Goal: Information Seeking & Learning: Learn about a topic

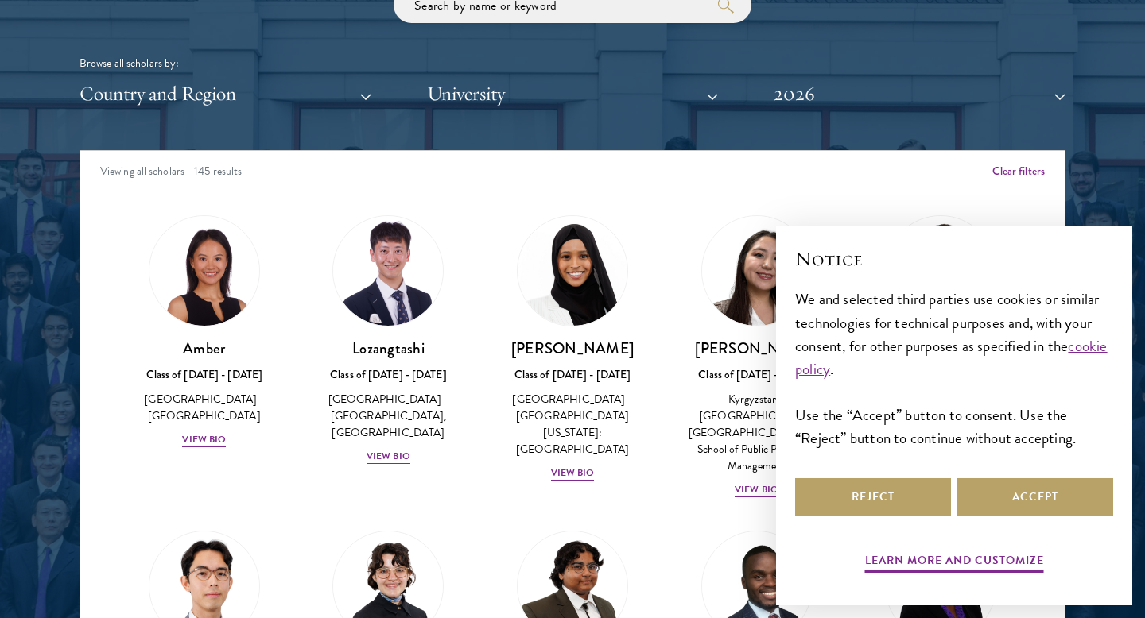
scroll to position [10, 0]
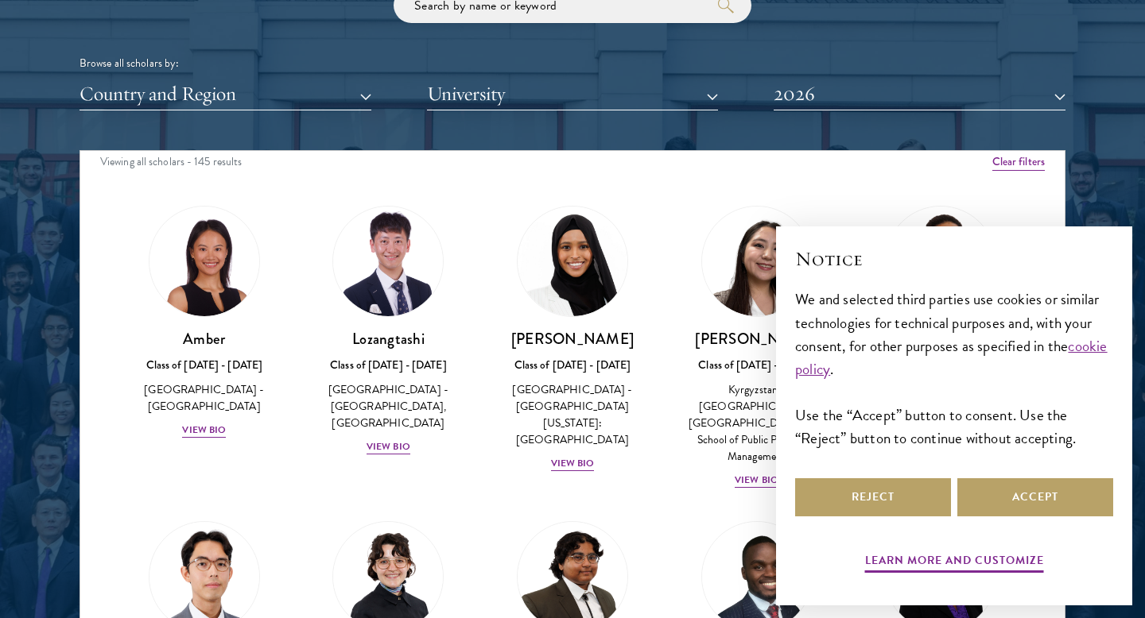
click at [1096, 150] on div at bounding box center [572, 222] width 1145 height 967
click at [928, 498] on button "Reject" at bounding box center [873, 498] width 156 height 38
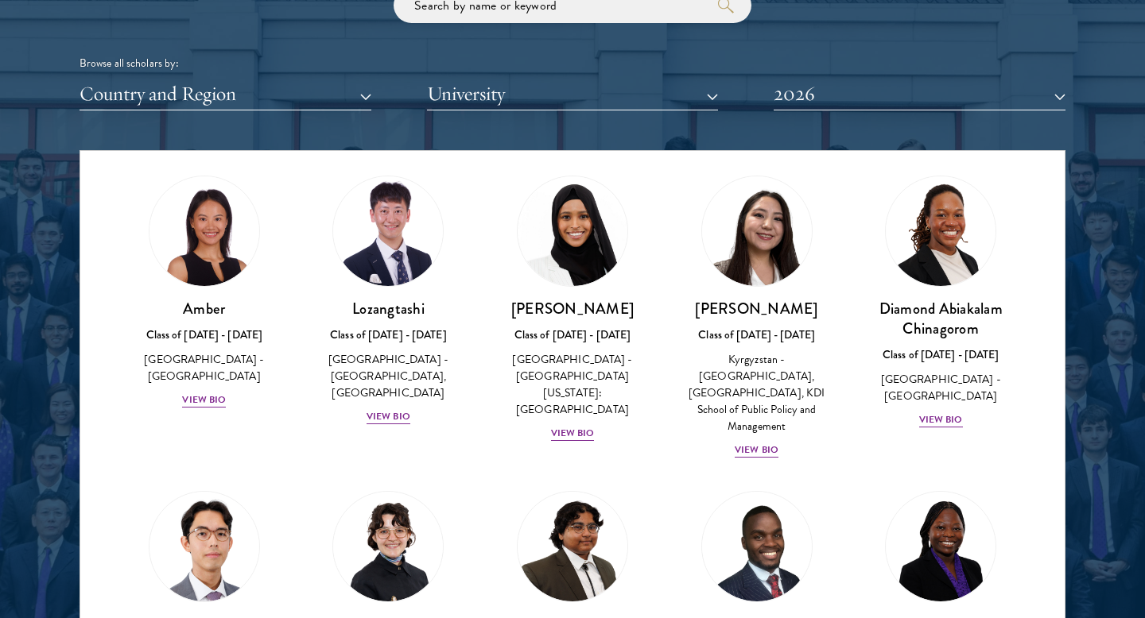
scroll to position [36, 0]
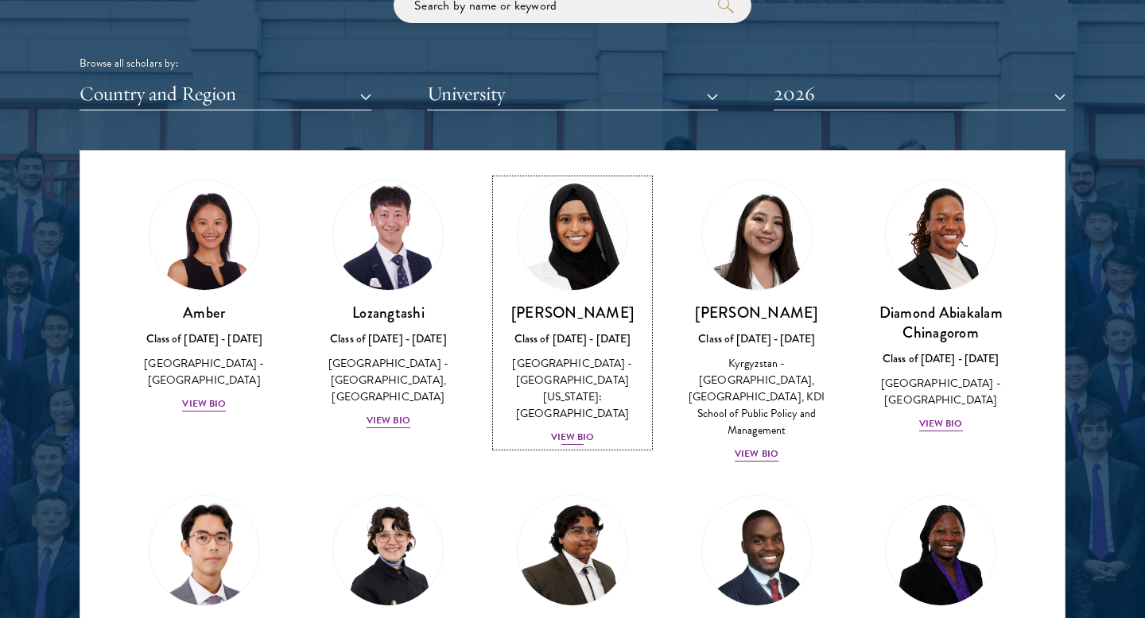
click at [579, 430] on div "View Bio" at bounding box center [573, 437] width 44 height 15
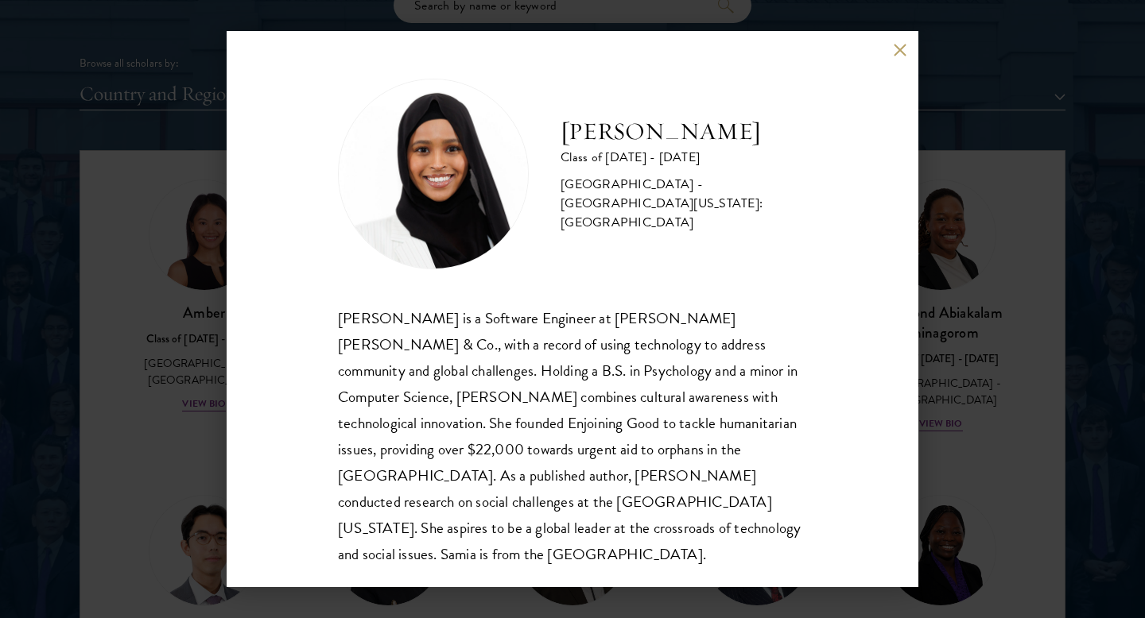
scroll to position [2, 0]
click at [902, 51] on button at bounding box center [900, 50] width 14 height 14
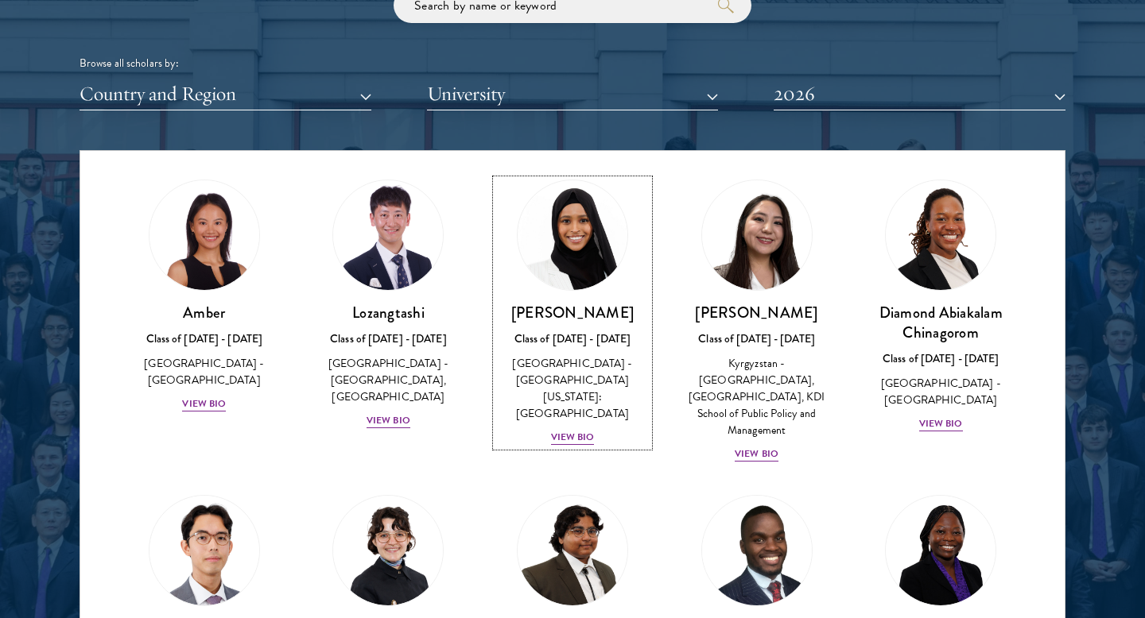
scroll to position [269, 0]
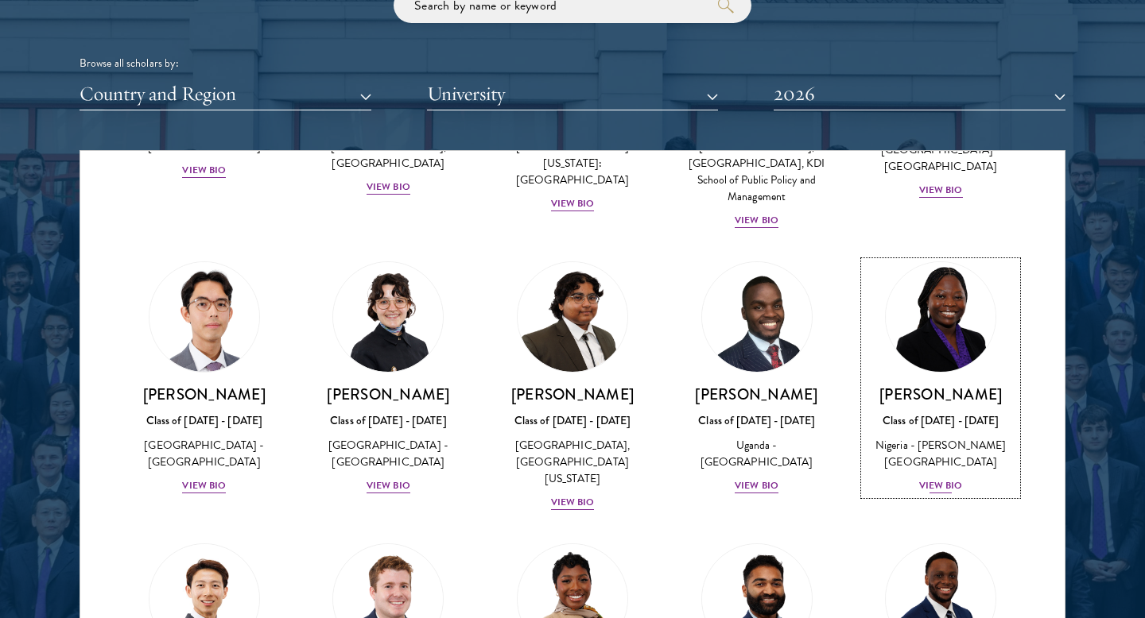
click at [951, 479] on div "View Bio" at bounding box center [941, 486] width 44 height 15
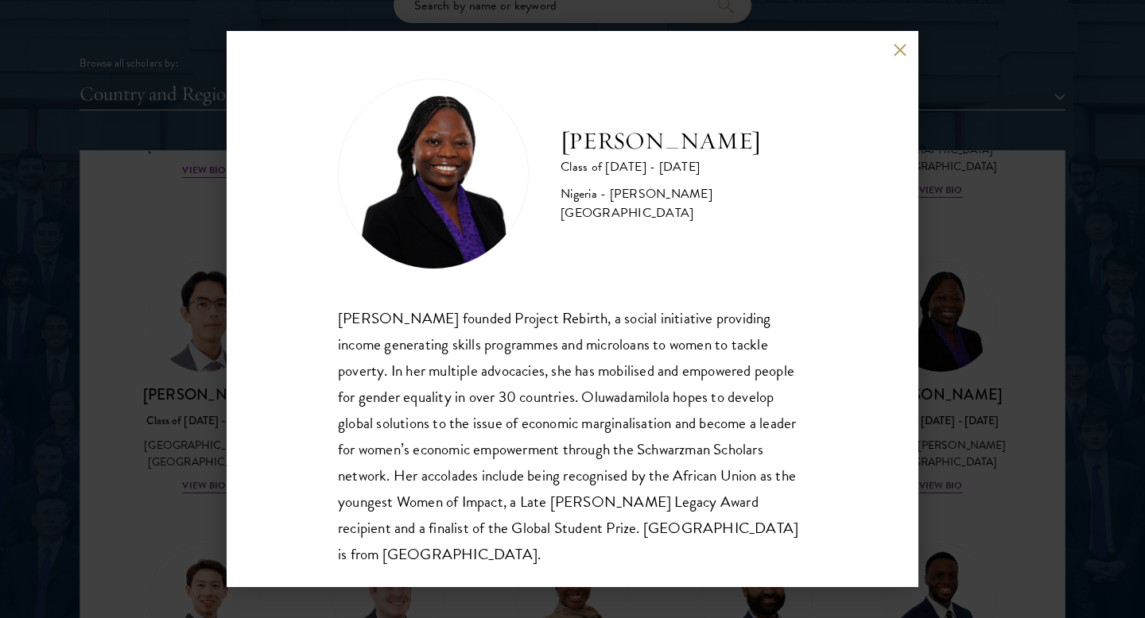
scroll to position [2, 0]
click at [893, 55] on button at bounding box center [900, 50] width 14 height 14
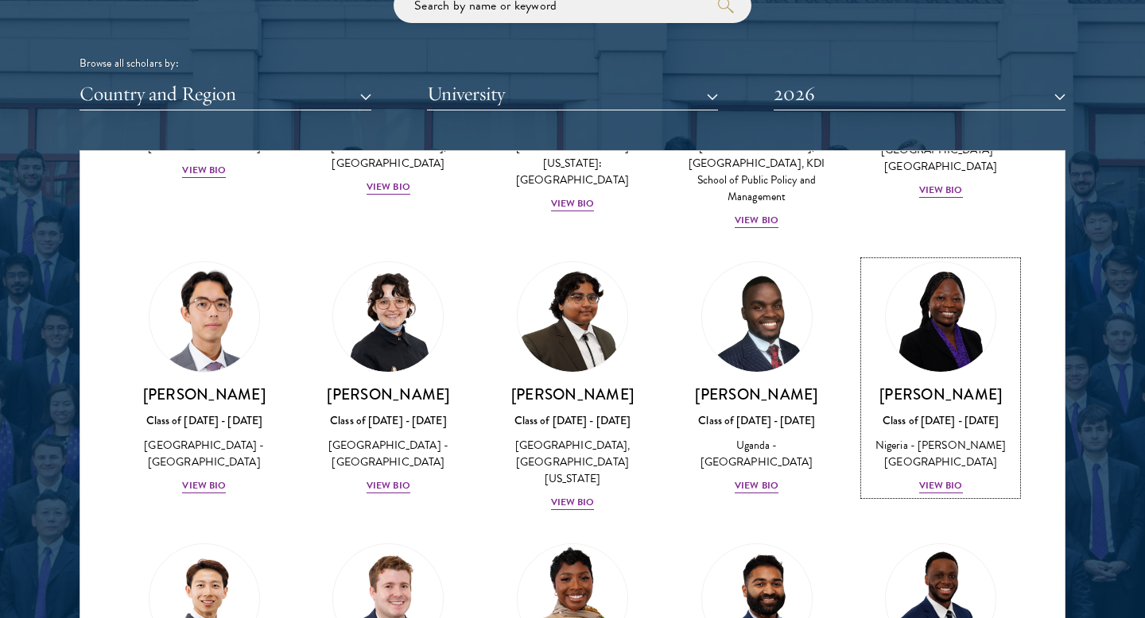
scroll to position [504, 0]
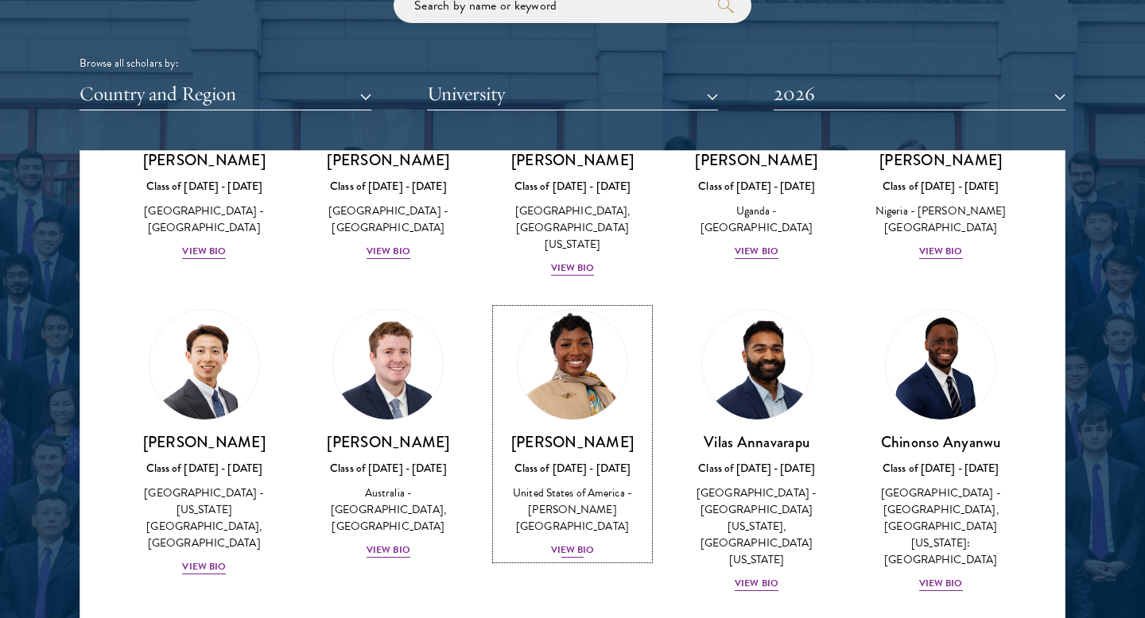
click at [563, 543] on div "View Bio" at bounding box center [573, 550] width 44 height 15
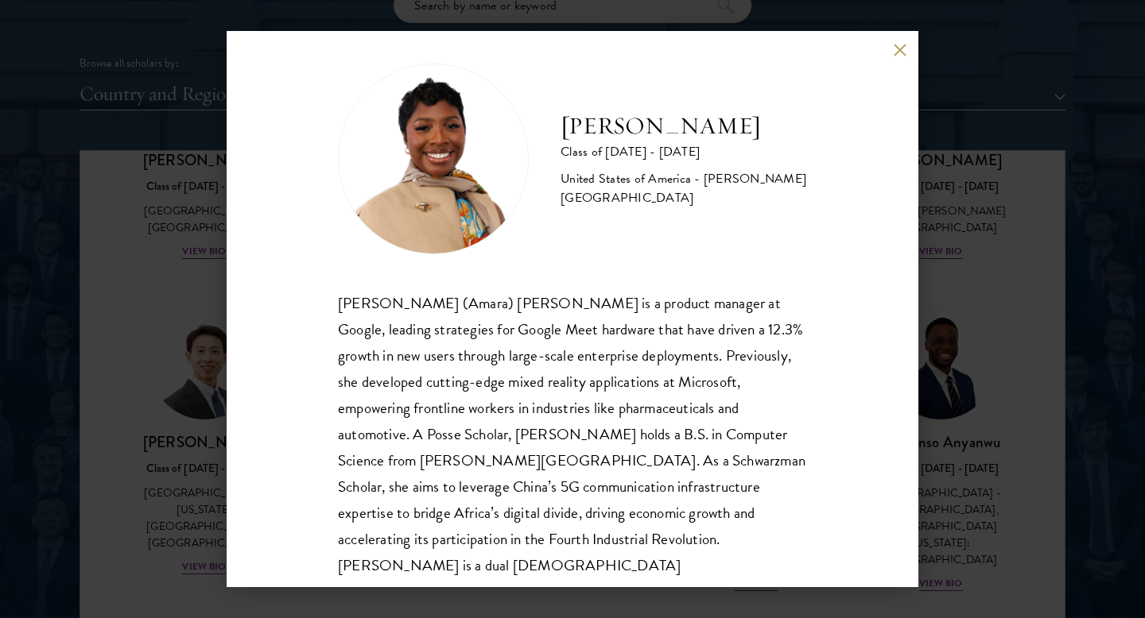
scroll to position [18, 0]
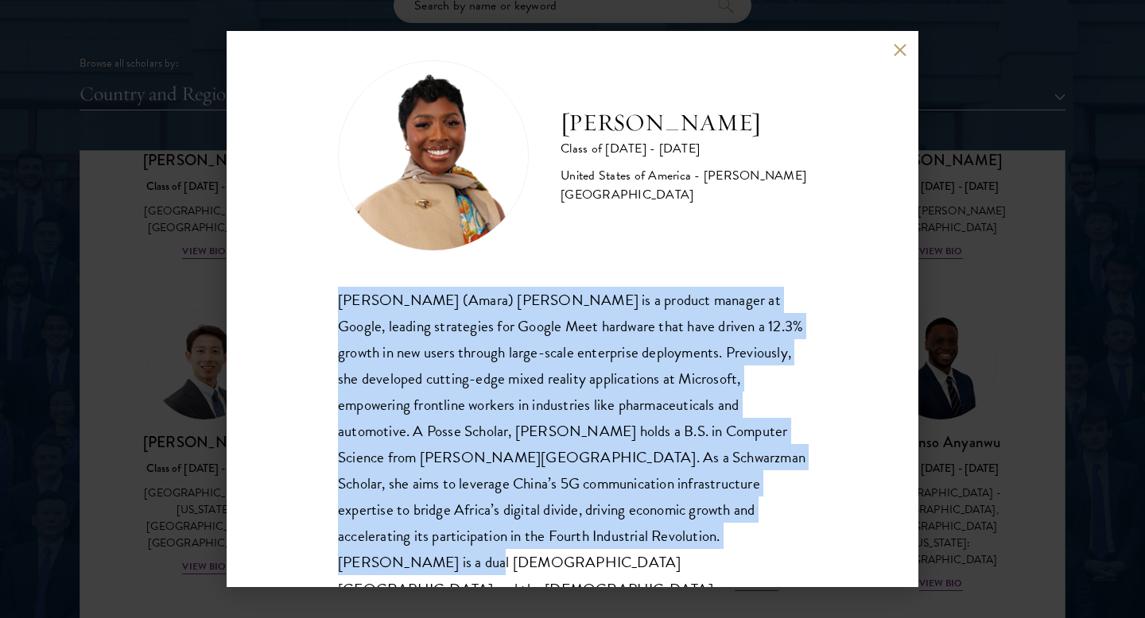
drag, startPoint x: 622, startPoint y: 537, endPoint x: 327, endPoint y: 312, distance: 371.6
click at [327, 312] on div "[PERSON_NAME] Class of [DATE] - [DATE] [GEOGRAPHIC_DATA] - [PERSON_NAME][GEOGRA…" at bounding box center [573, 309] width 692 height 556
copy div "[PERSON_NAME] (Amara) [PERSON_NAME] is a product manager at Google, leading str…"
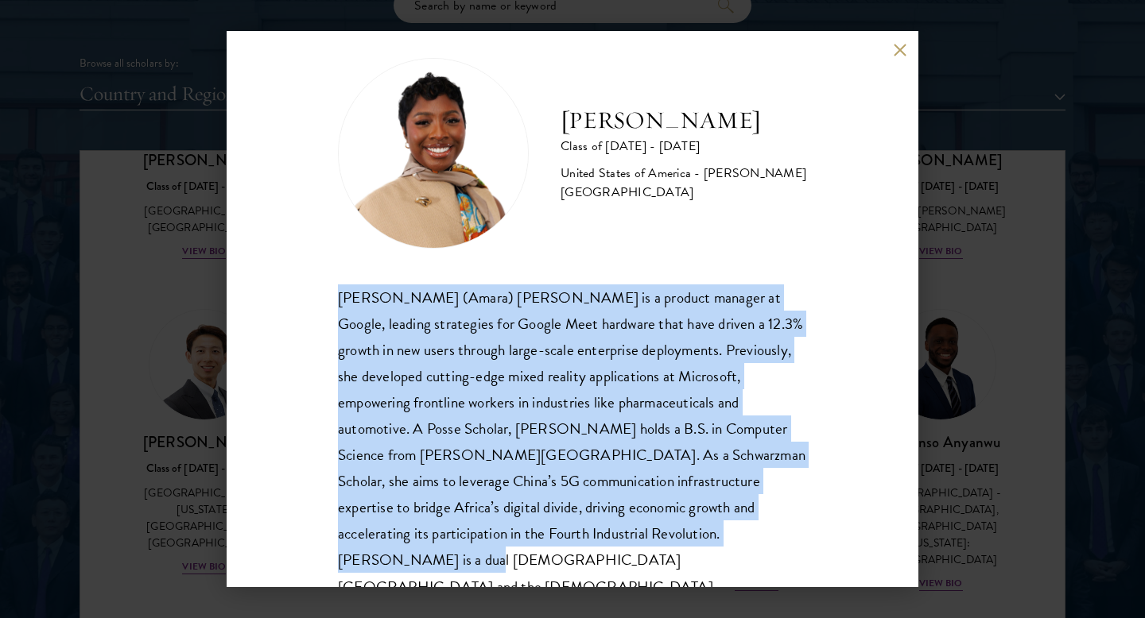
copy div "[PERSON_NAME] (Amara) [PERSON_NAME] is a product manager at Google, leading str…"
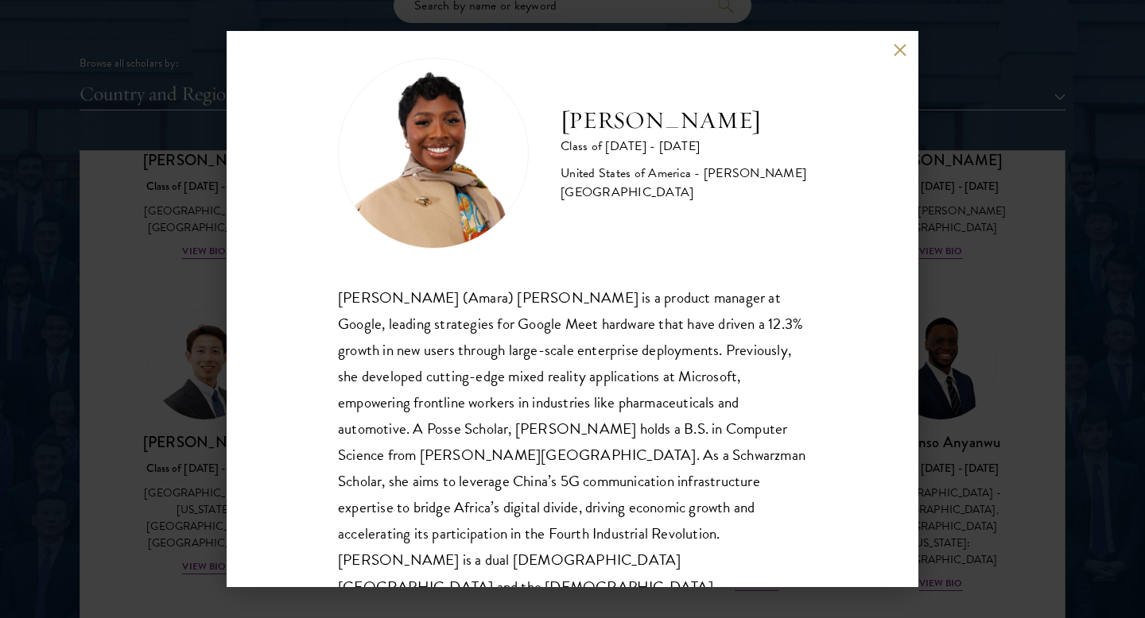
click at [950, 175] on div "[PERSON_NAME] Class of [DATE] - [DATE] [GEOGRAPHIC_DATA] - [PERSON_NAME][GEOGRA…" at bounding box center [572, 309] width 1145 height 618
click at [897, 48] on div "Browse all scholars by: Country and Region All Countries and Regions [GEOGRAPHI…" at bounding box center [572, 48] width 986 height 123
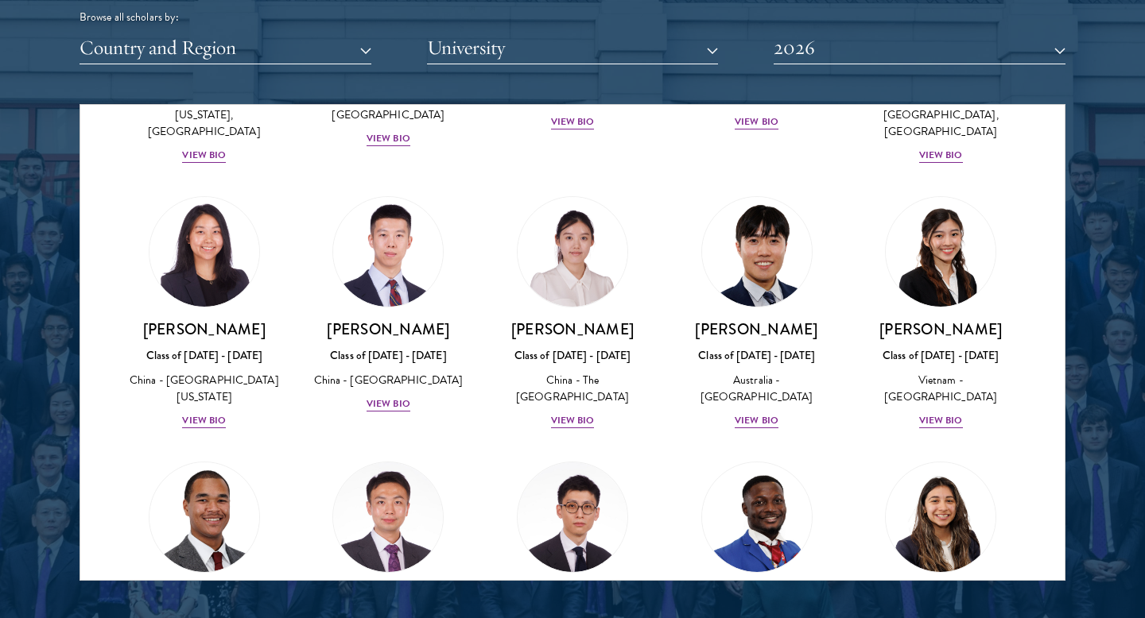
scroll to position [4534, 0]
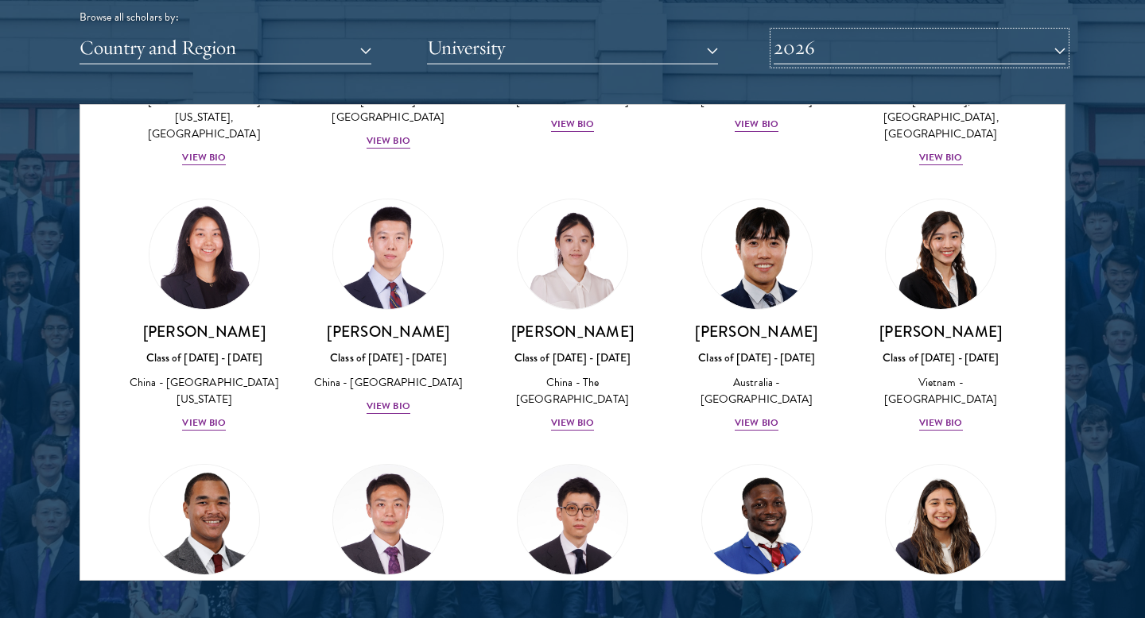
click at [863, 55] on button "2026" at bounding box center [920, 48] width 292 height 33
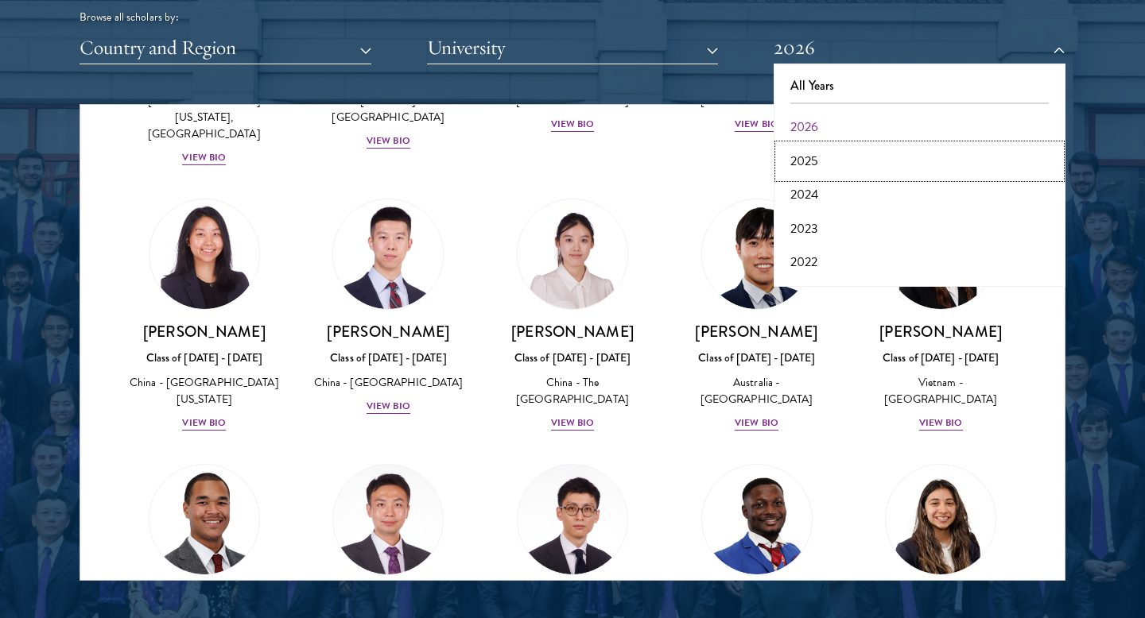
click at [805, 162] on button "2025" at bounding box center [919, 161] width 282 height 33
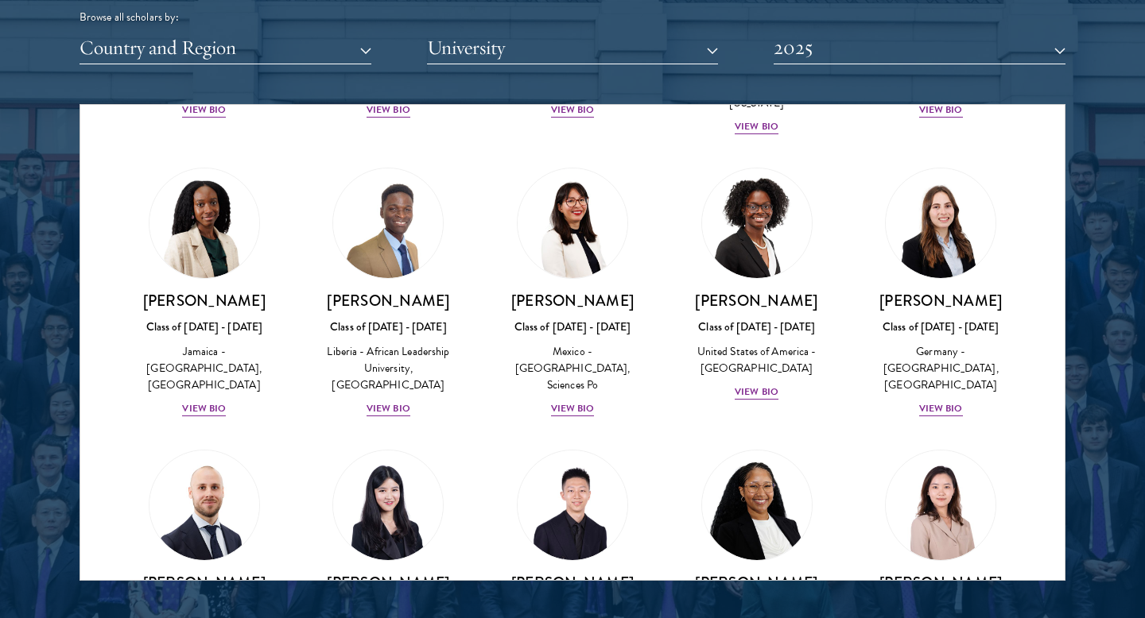
scroll to position [2180, 0]
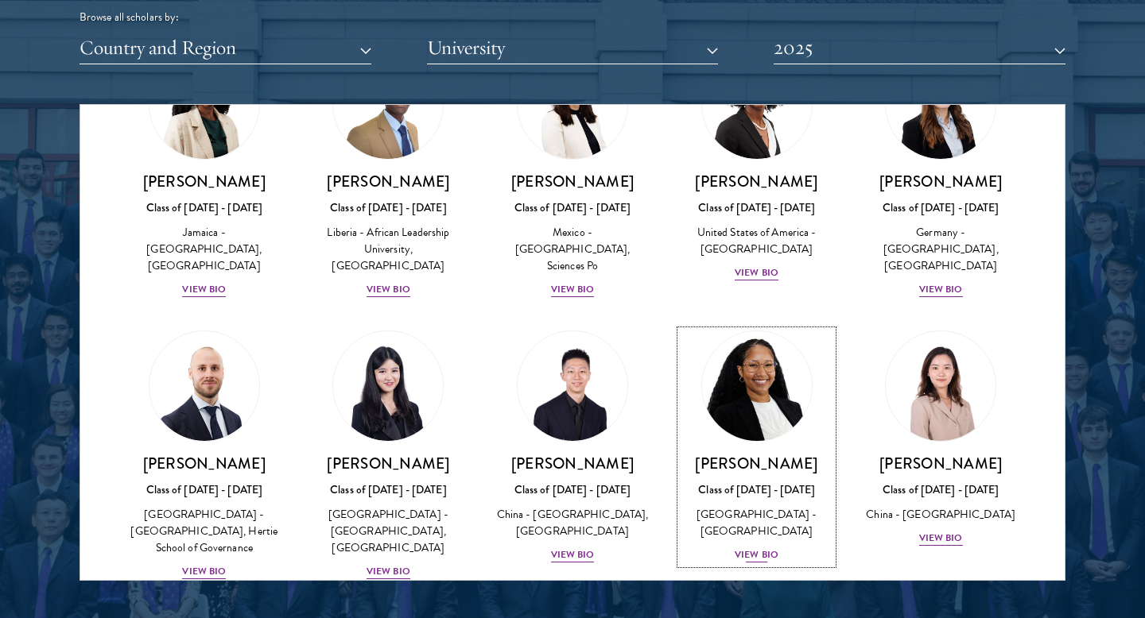
click at [760, 548] on div "View Bio" at bounding box center [757, 555] width 44 height 15
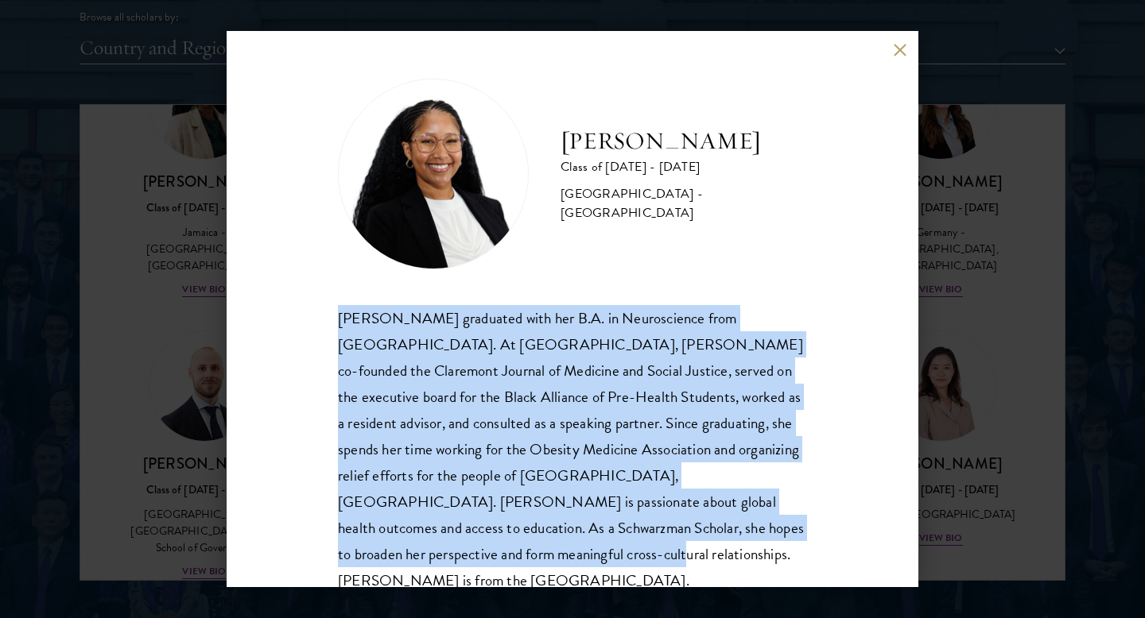
drag, startPoint x: 781, startPoint y: 533, endPoint x: 331, endPoint y: 328, distance: 494.8
click at [331, 328] on div "[PERSON_NAME] Class of [DATE] - [DATE] [GEOGRAPHIC_DATA] - [GEOGRAPHIC_DATA] [P…" at bounding box center [573, 309] width 692 height 556
copy div "[PERSON_NAME] graduated with her B.A. in Neuroscience from [GEOGRAPHIC_DATA]. A…"
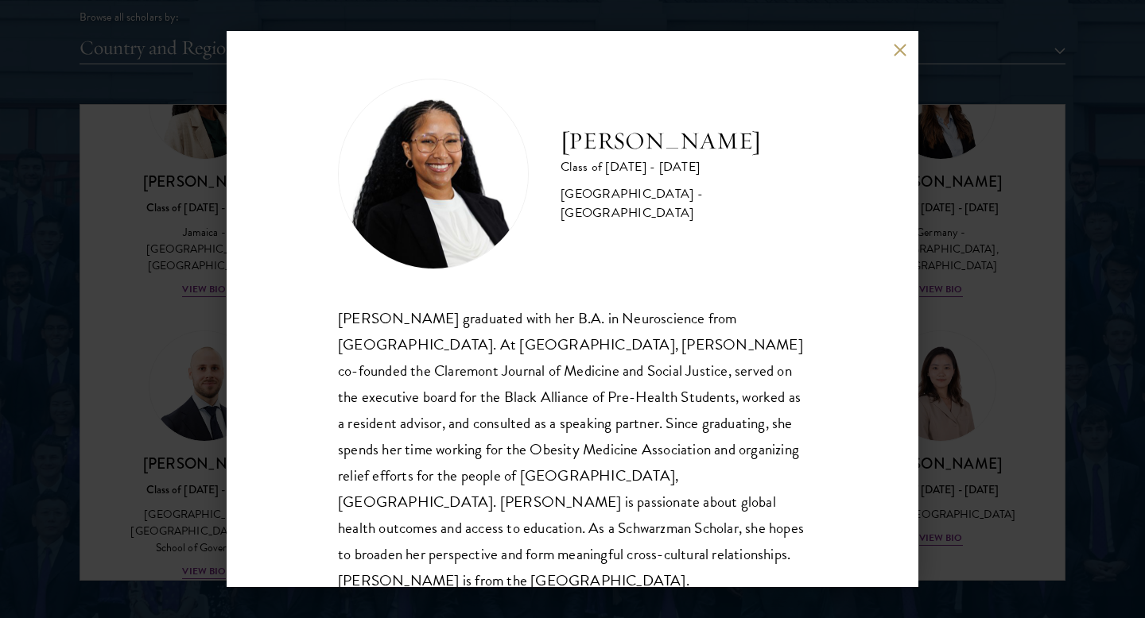
click at [996, 216] on div "[PERSON_NAME] Class of [DATE] - [DATE] [GEOGRAPHIC_DATA] - [GEOGRAPHIC_DATA] [P…" at bounding box center [572, 309] width 1145 height 618
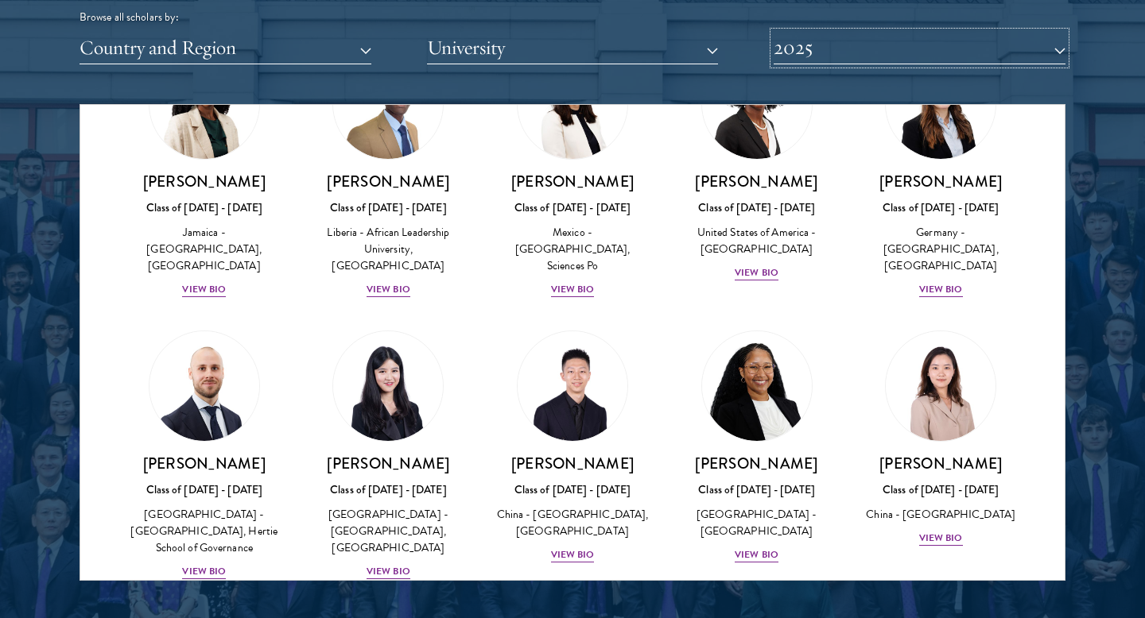
click at [900, 50] on button "2025" at bounding box center [920, 48] width 292 height 33
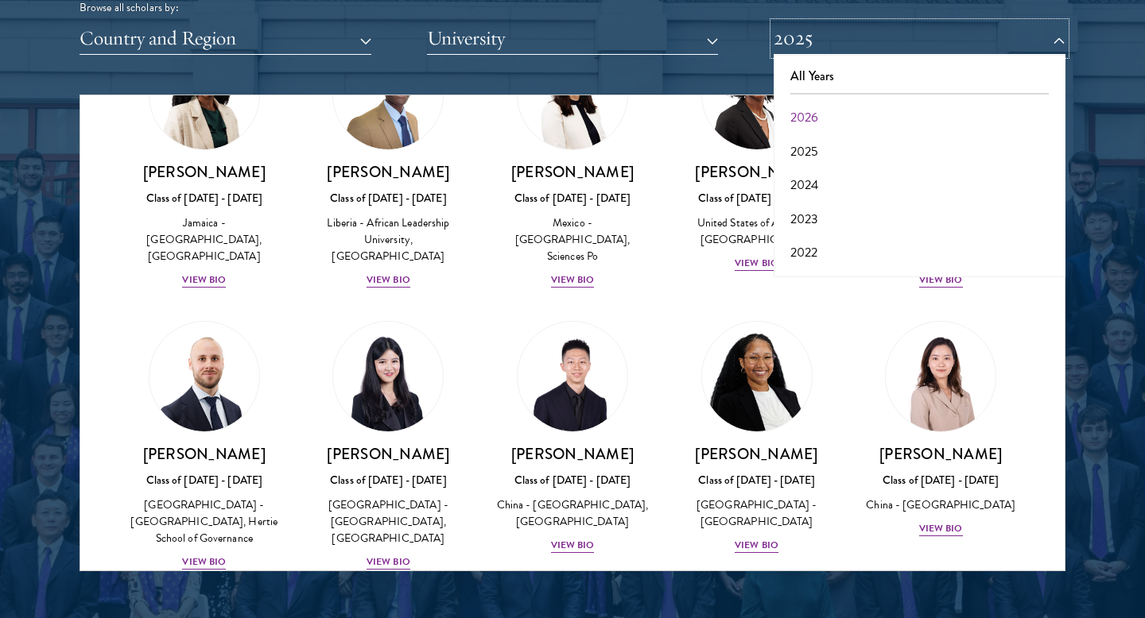
scroll to position [2030, 0]
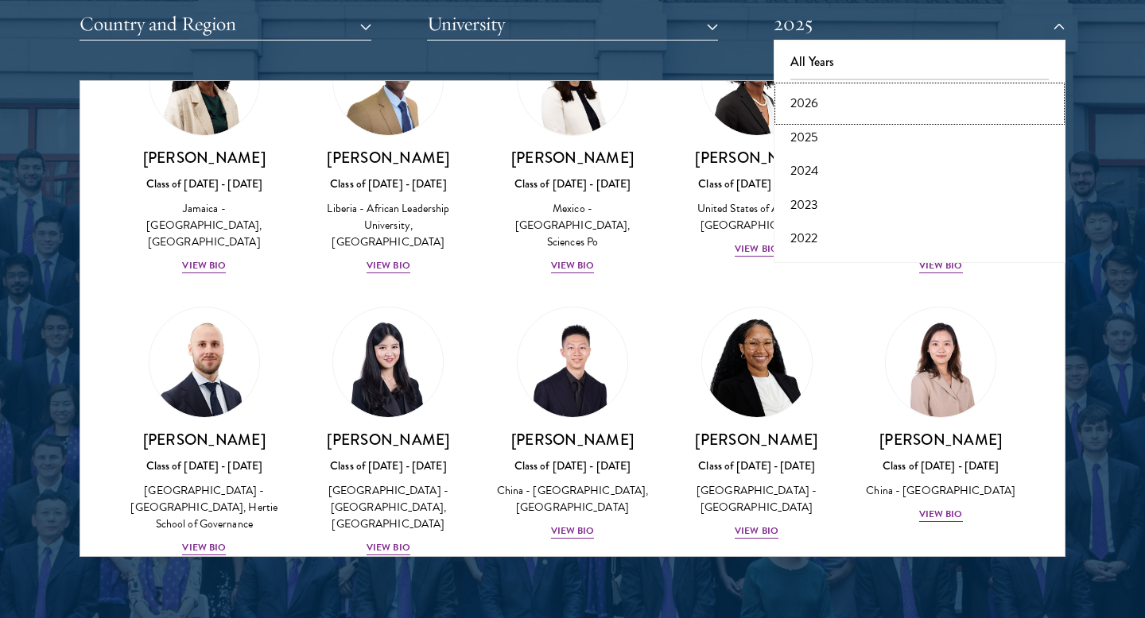
click at [813, 111] on button "2026" at bounding box center [919, 103] width 282 height 33
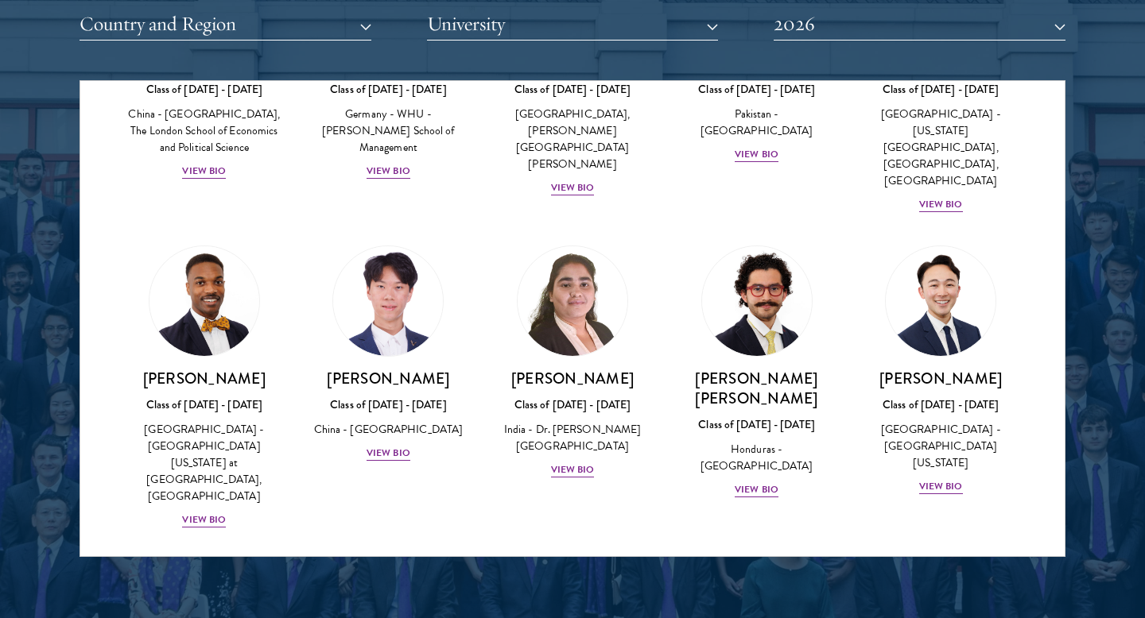
scroll to position [3286, 0]
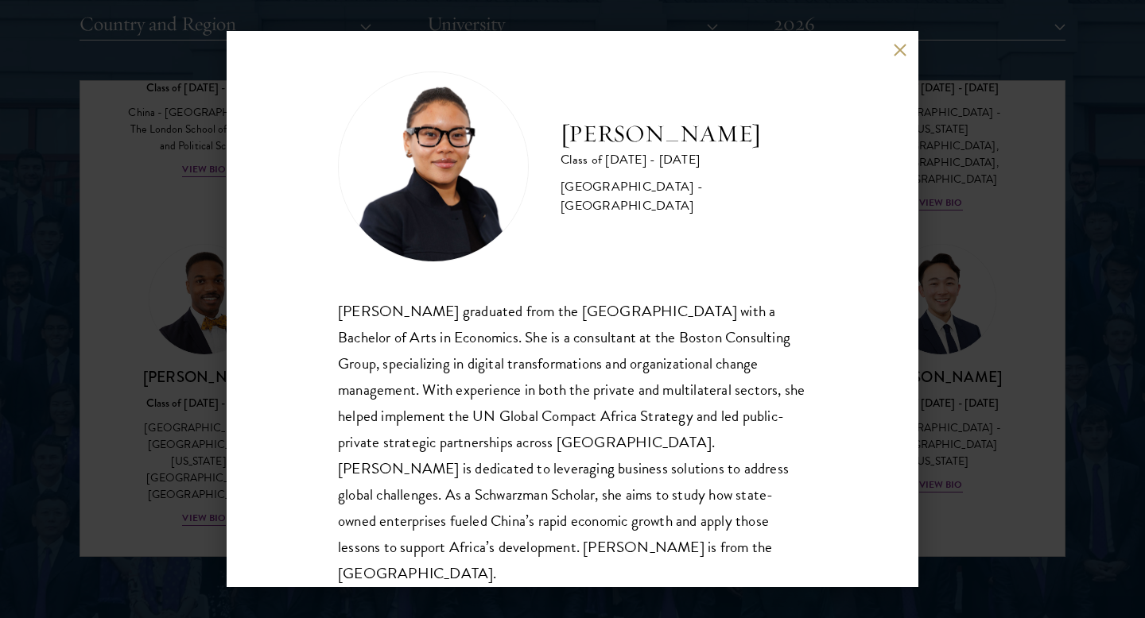
scroll to position [8, 0]
click at [154, 378] on div "[PERSON_NAME] Class of [DATE] - [DATE] [GEOGRAPHIC_DATA] - [GEOGRAPHIC_DATA] [P…" at bounding box center [572, 309] width 1145 height 618
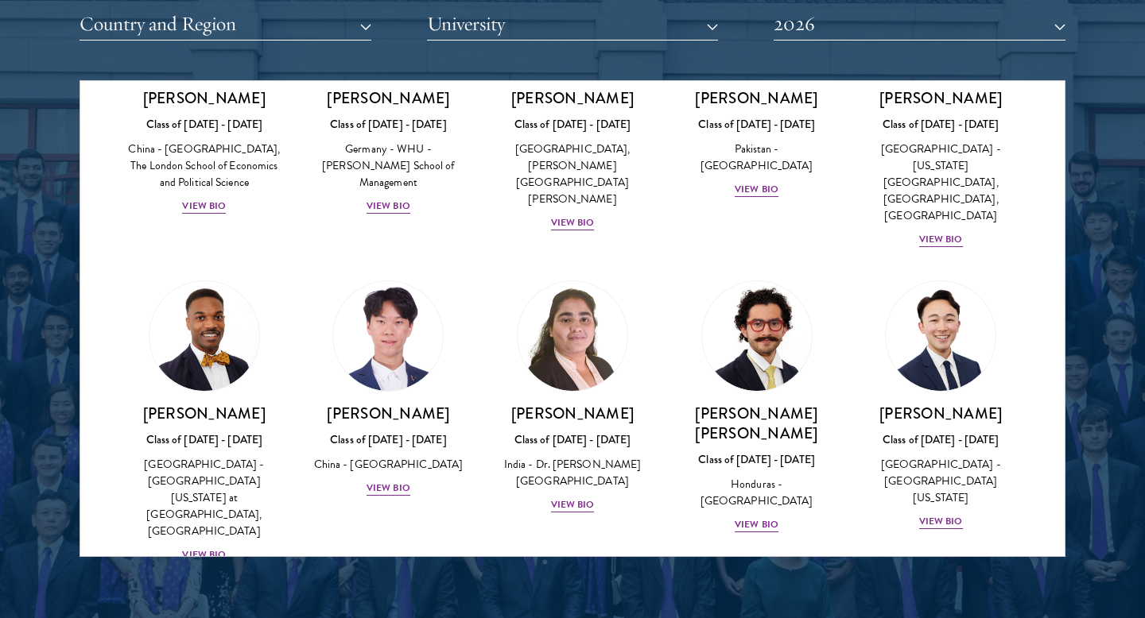
scroll to position [3162, 0]
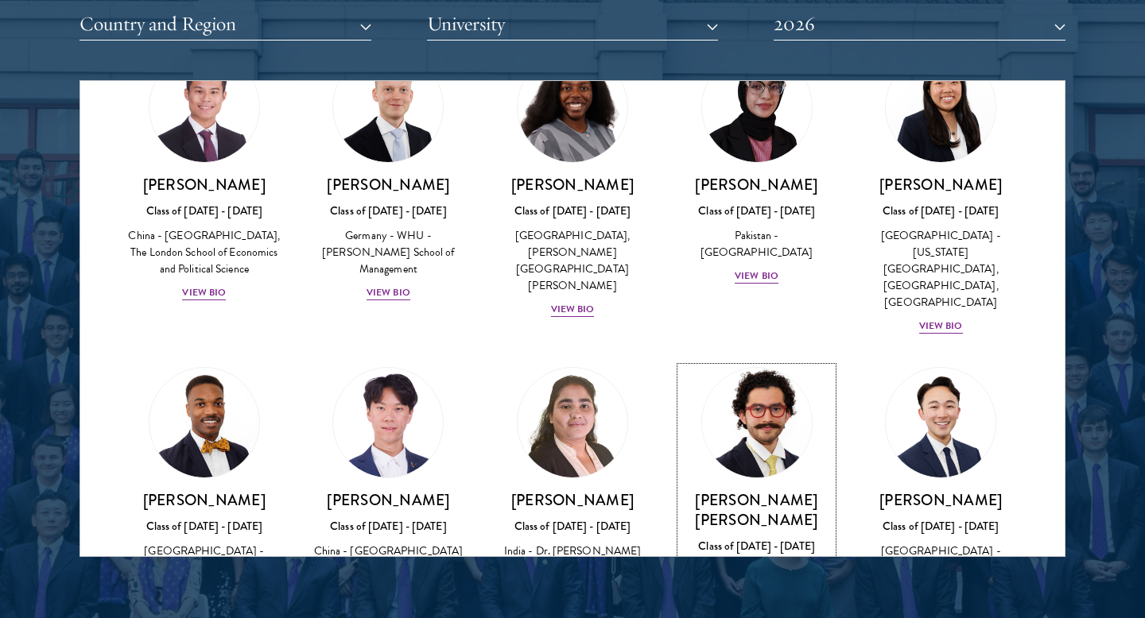
click at [760, 604] on div "View Bio" at bounding box center [757, 611] width 44 height 15
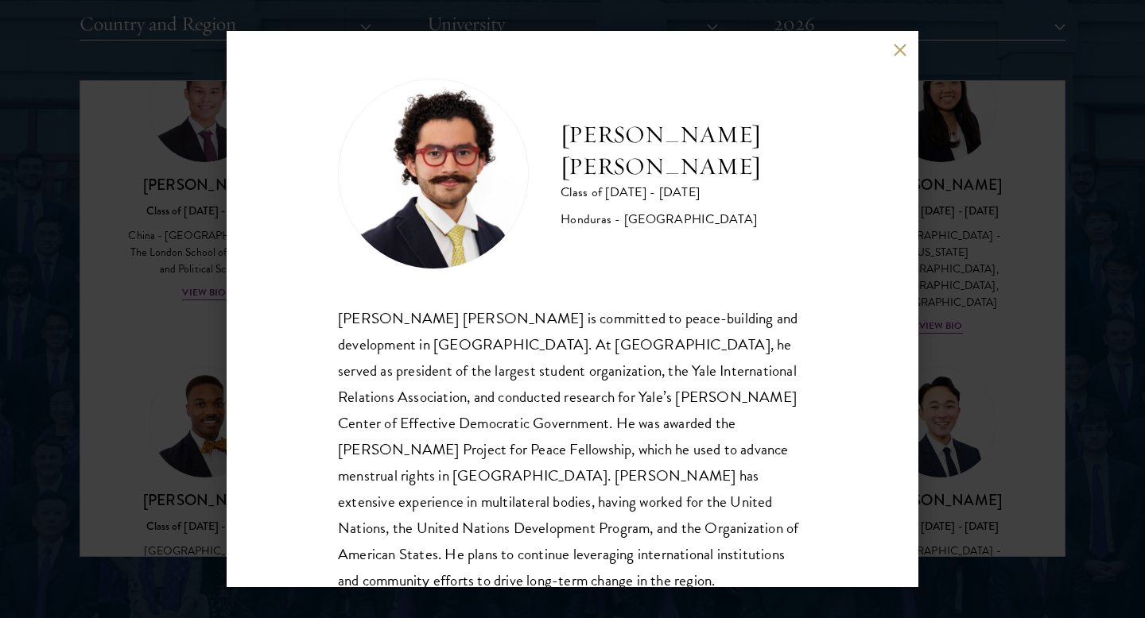
click at [967, 188] on div "[PERSON_NAME] [PERSON_NAME] Class of [DATE] - [DATE] [GEOGRAPHIC_DATA] - [GEOGR…" at bounding box center [572, 309] width 1145 height 618
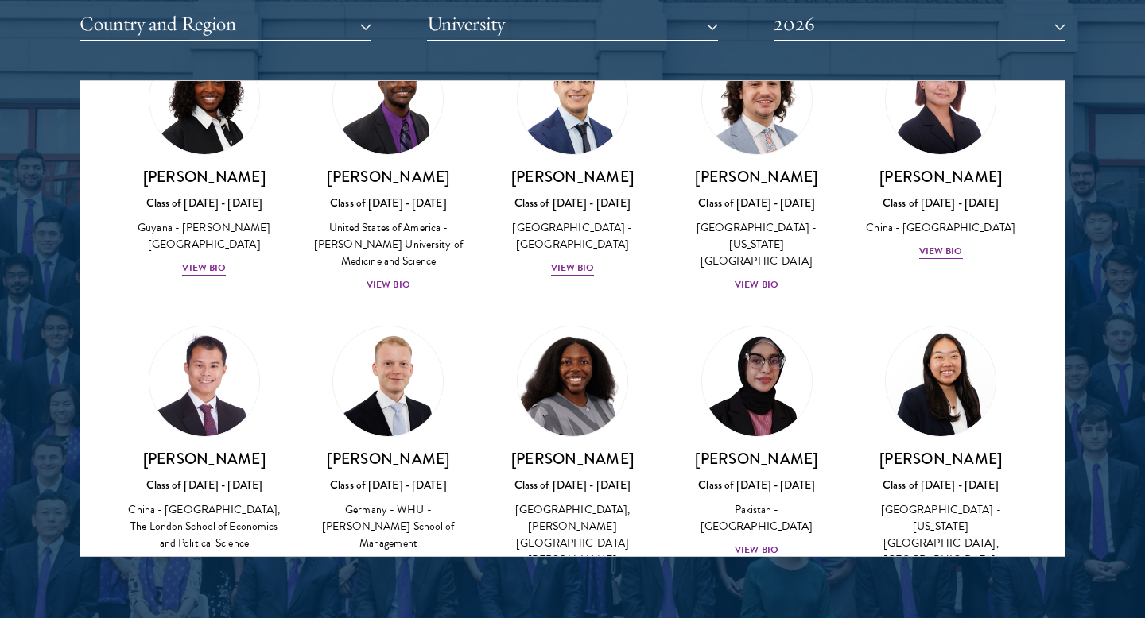
scroll to position [2869, 0]
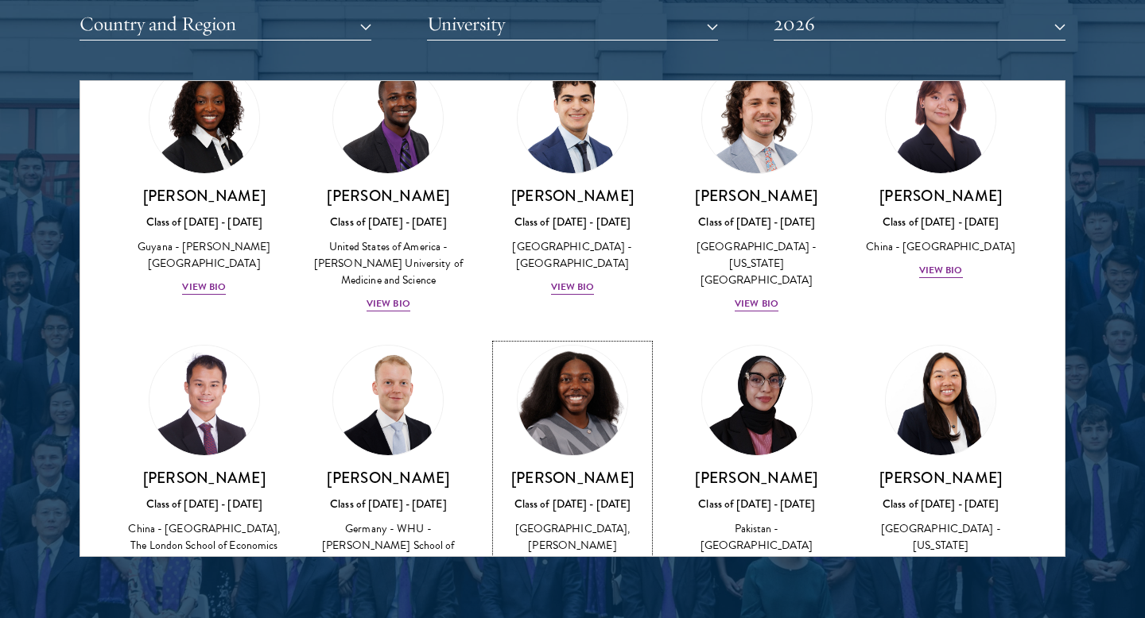
click at [560, 595] on div "View Bio" at bounding box center [573, 602] width 44 height 15
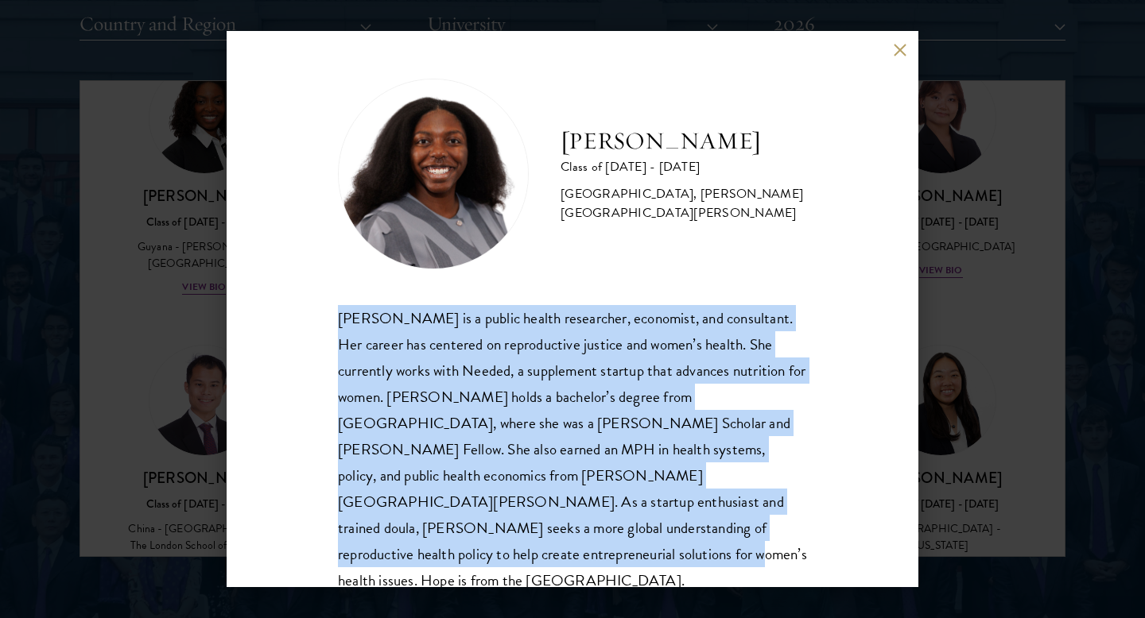
drag, startPoint x: 676, startPoint y: 533, endPoint x: 314, endPoint y: 320, distance: 419.8
click at [314, 320] on div "[PERSON_NAME] Class of [DATE] - [DATE] [GEOGRAPHIC_DATA] - [GEOGRAPHIC_DATA], […" at bounding box center [573, 309] width 692 height 556
copy div "[PERSON_NAME] is a public health researcher, economist, and consultant. Her car…"
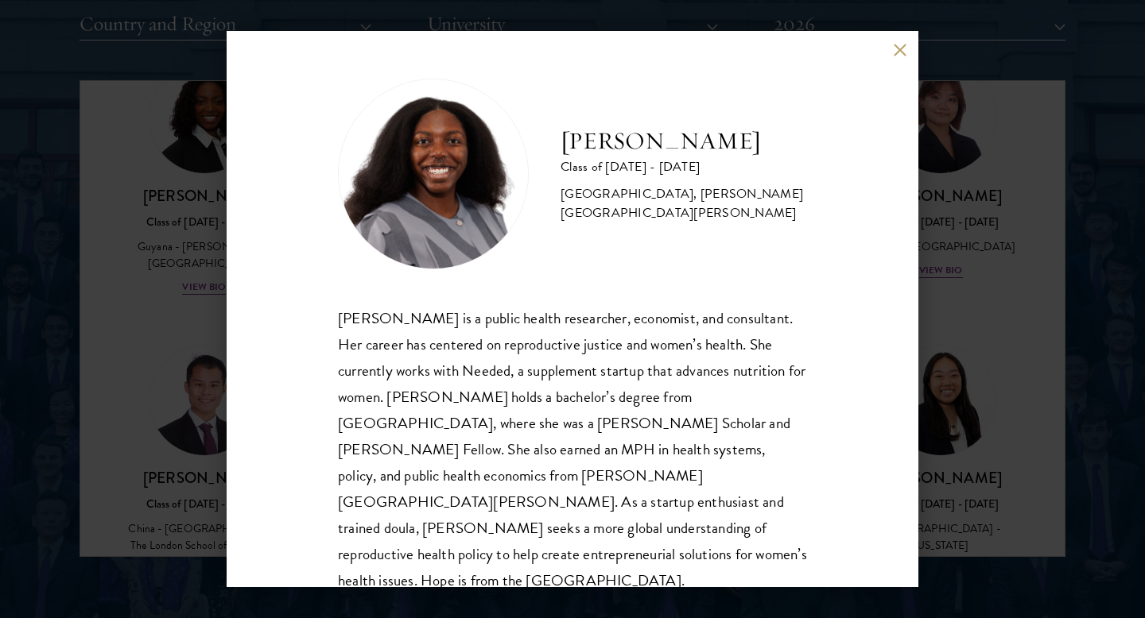
click at [901, 60] on div "[PERSON_NAME] Class of [DATE] - [DATE] [GEOGRAPHIC_DATA] - [GEOGRAPHIC_DATA], […" at bounding box center [573, 309] width 692 height 556
click at [901, 50] on button at bounding box center [900, 50] width 14 height 14
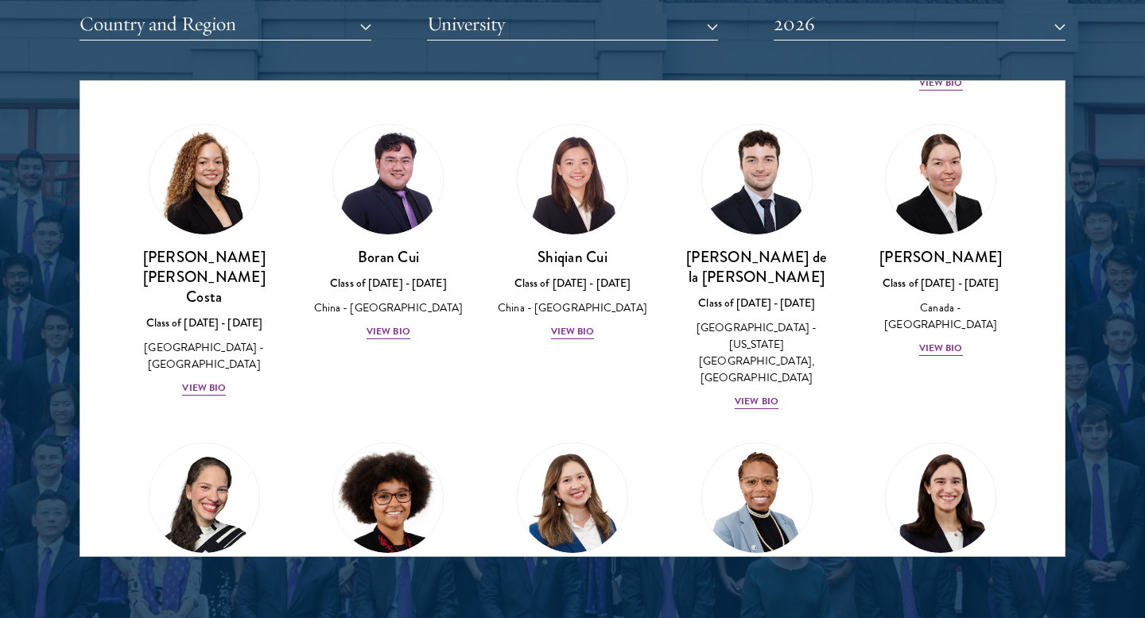
scroll to position [1834, 0]
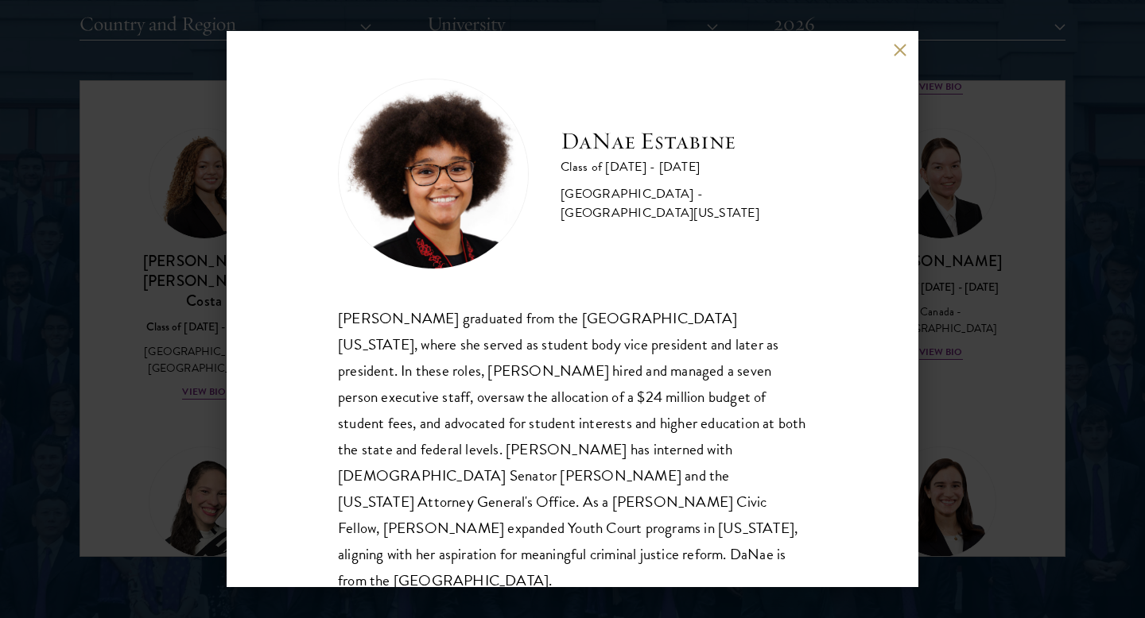
click at [978, 327] on div "[PERSON_NAME] Class of [DATE] - [DATE] [GEOGRAPHIC_DATA] - [GEOGRAPHIC_DATA][US…" at bounding box center [572, 309] width 1145 height 618
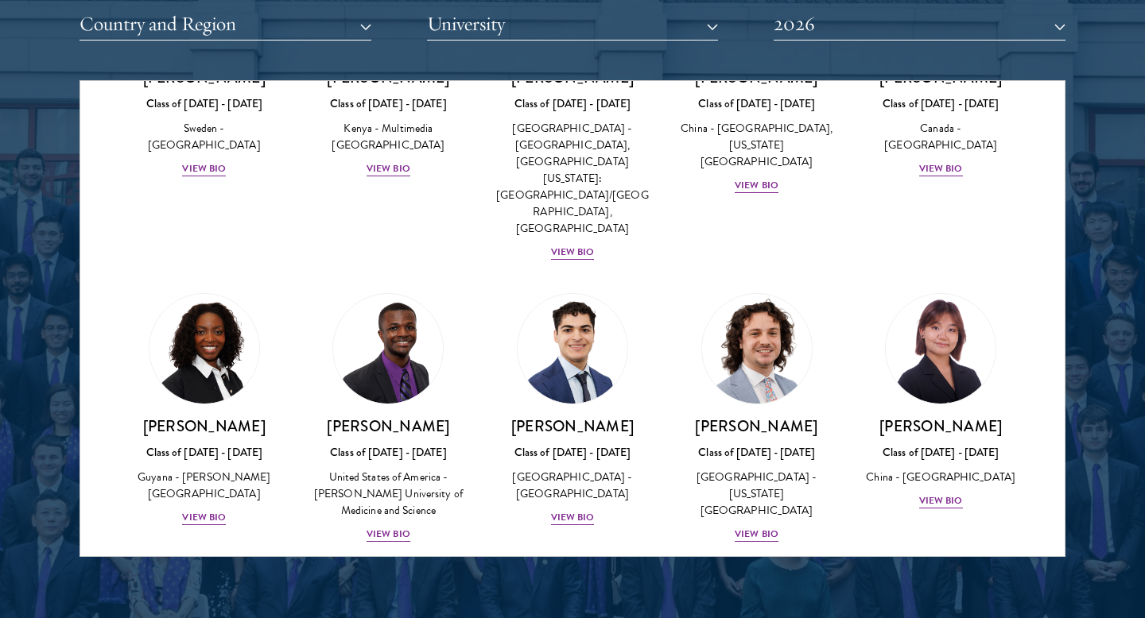
scroll to position [2611, 0]
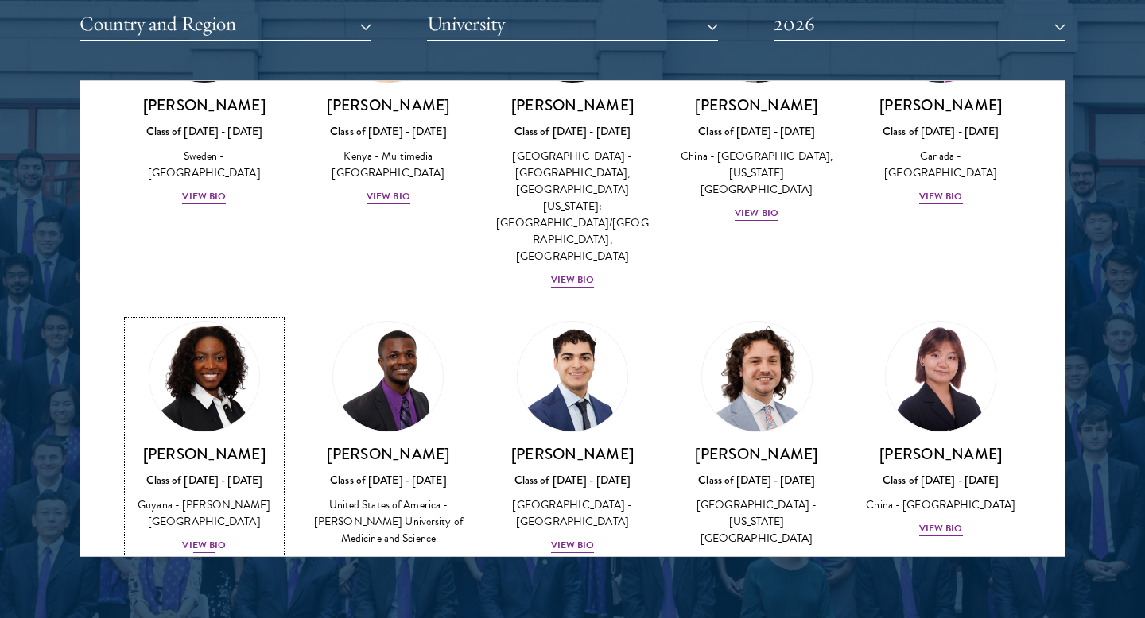
click at [209, 538] on div "View Bio" at bounding box center [204, 545] width 44 height 15
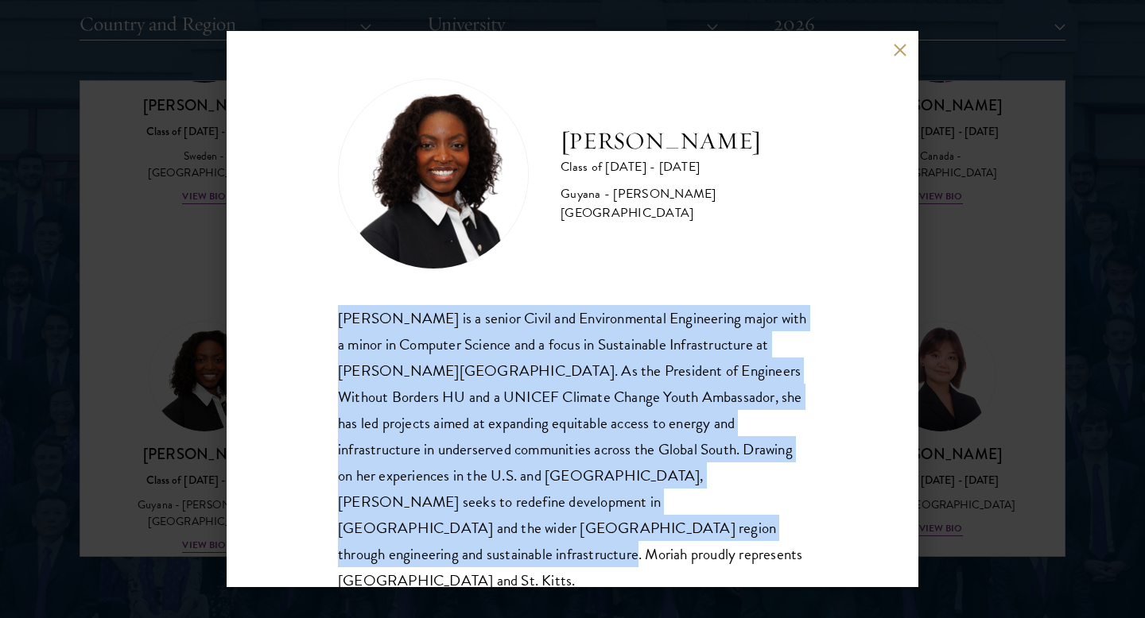
drag, startPoint x: 601, startPoint y: 529, endPoint x: 330, endPoint y: 303, distance: 353.3
click at [330, 302] on div "[PERSON_NAME] Class of [DATE] - [DATE] [GEOGRAPHIC_DATA] - [PERSON_NAME][GEOGRA…" at bounding box center [573, 309] width 692 height 556
copy div "[PERSON_NAME] is a senior Civil and Environmental Engineering major with a mino…"
